Goal: Task Accomplishment & Management: Manage account settings

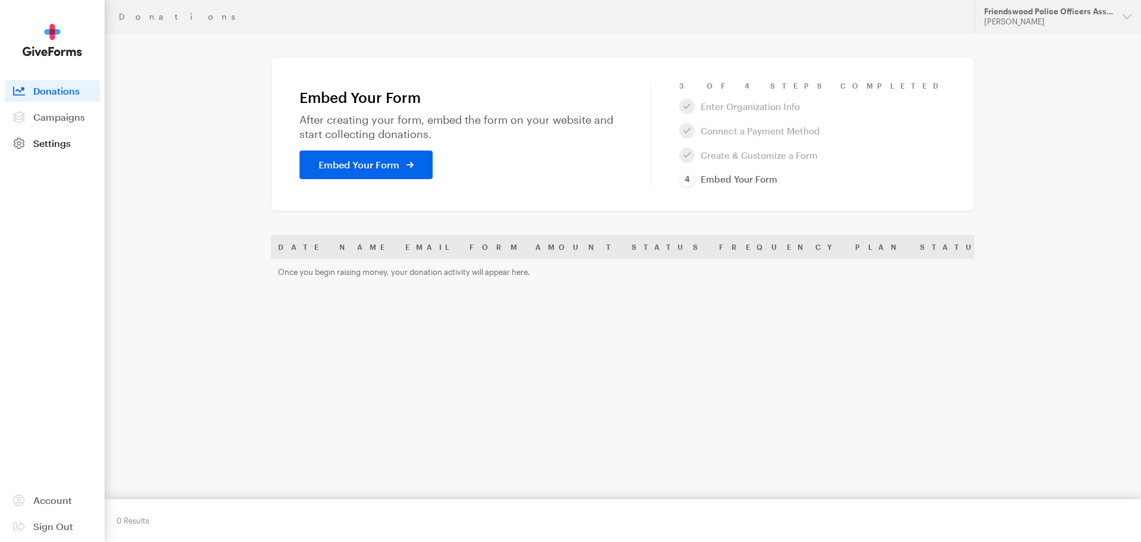
click at [46, 136] on link "Settings" at bounding box center [52, 143] width 95 height 21
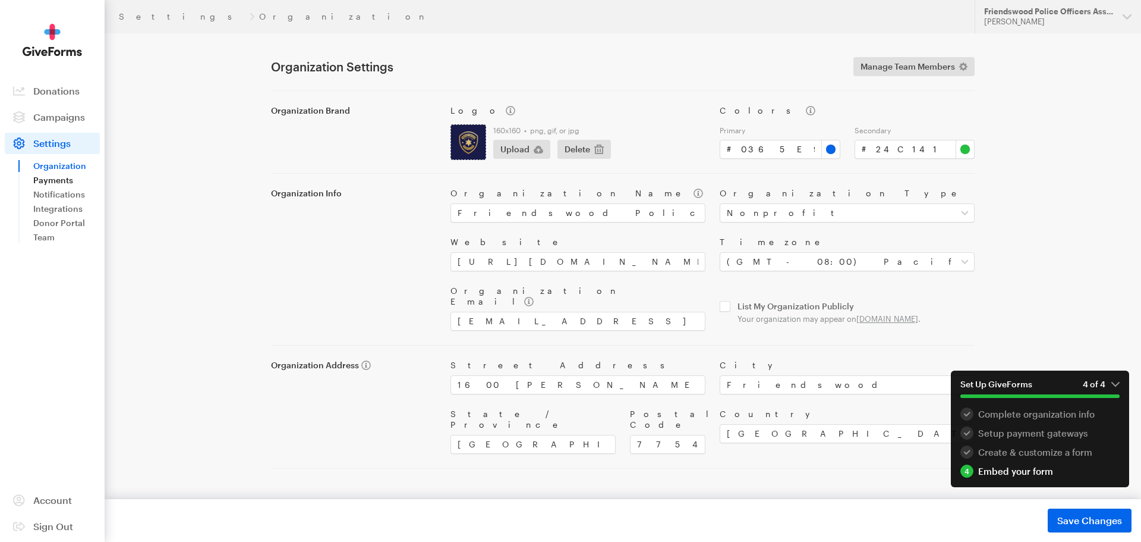
click at [56, 177] on link "Payments" at bounding box center [66, 180] width 67 height 14
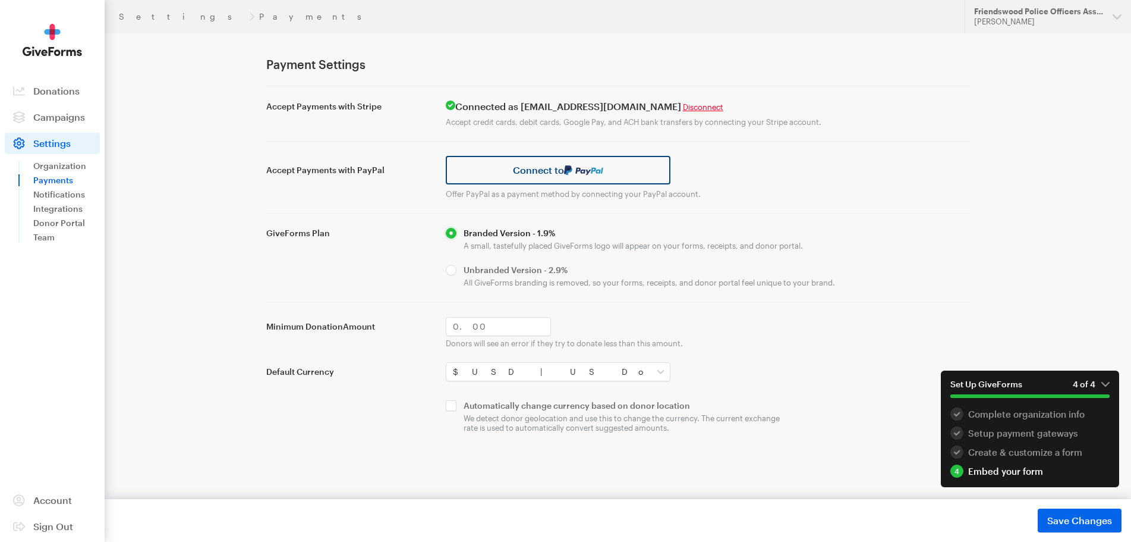
click at [523, 169] on link "Connect to" at bounding box center [558, 170] width 225 height 29
